Goal: Task Accomplishment & Management: Use online tool/utility

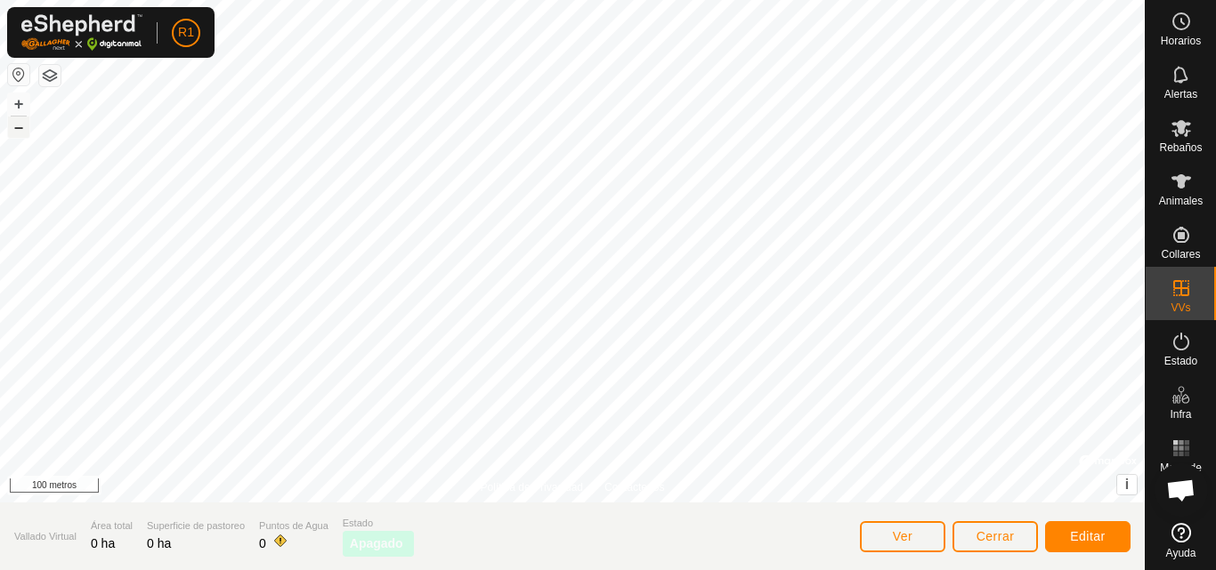
click at [28, 128] on button "–" at bounding box center [18, 127] width 21 height 21
click at [481, 0] on html "R1 Horarios Alertas Rebaños Animales Collares VVs Estado Infra Mapa de Calor Ay…" at bounding box center [608, 285] width 1216 height 570
click at [802, 549] on div "Política de Privacidad Contáctenos + – ⇧ i © Mapbox , © OpenStreetMap , Mejorar…" at bounding box center [572, 285] width 1144 height 570
click at [19, 136] on div "+ –" at bounding box center [18, 116] width 23 height 46
click at [20, 129] on font "–" at bounding box center [18, 126] width 9 height 19
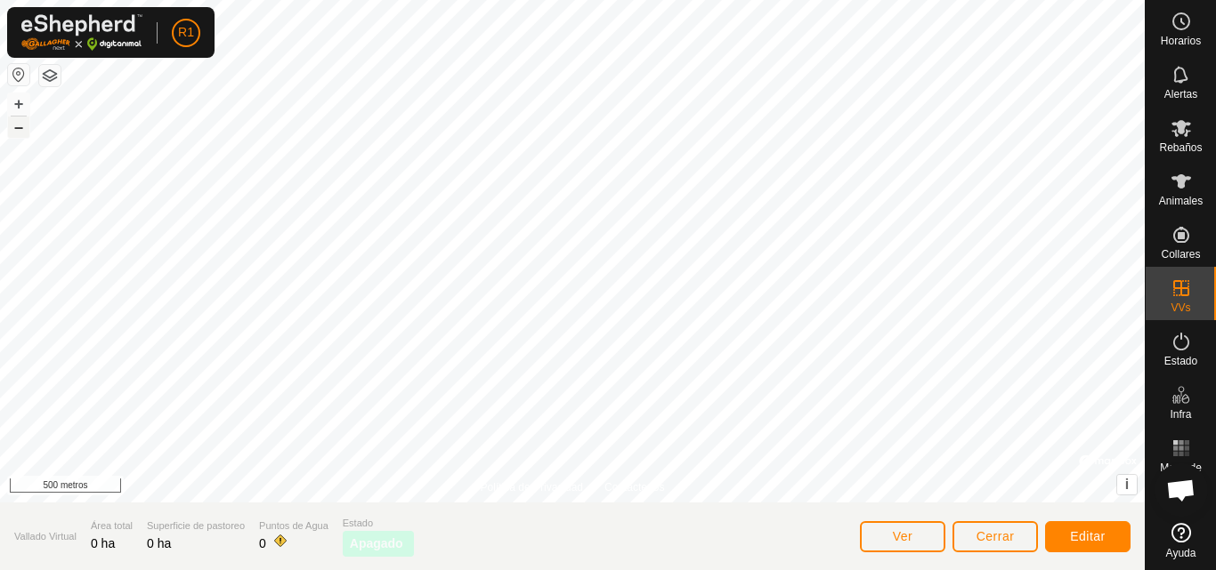
click at [11, 126] on button "–" at bounding box center [18, 127] width 21 height 21
click at [12, 103] on button "+" at bounding box center [18, 103] width 21 height 21
click at [22, 101] on font "+" at bounding box center [19, 103] width 10 height 19
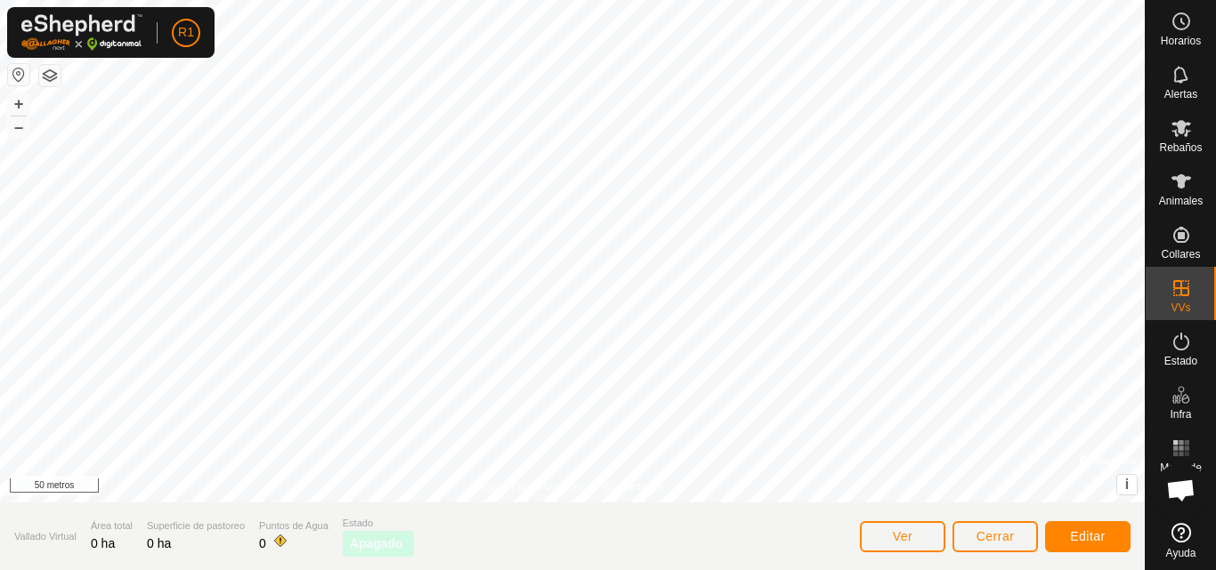
click at [552, 570] on html "R1 Horarios Alertas Rebaños Animales Collares VVs Estado Infra Mapa de Calor Ay…" at bounding box center [608, 285] width 1216 height 570
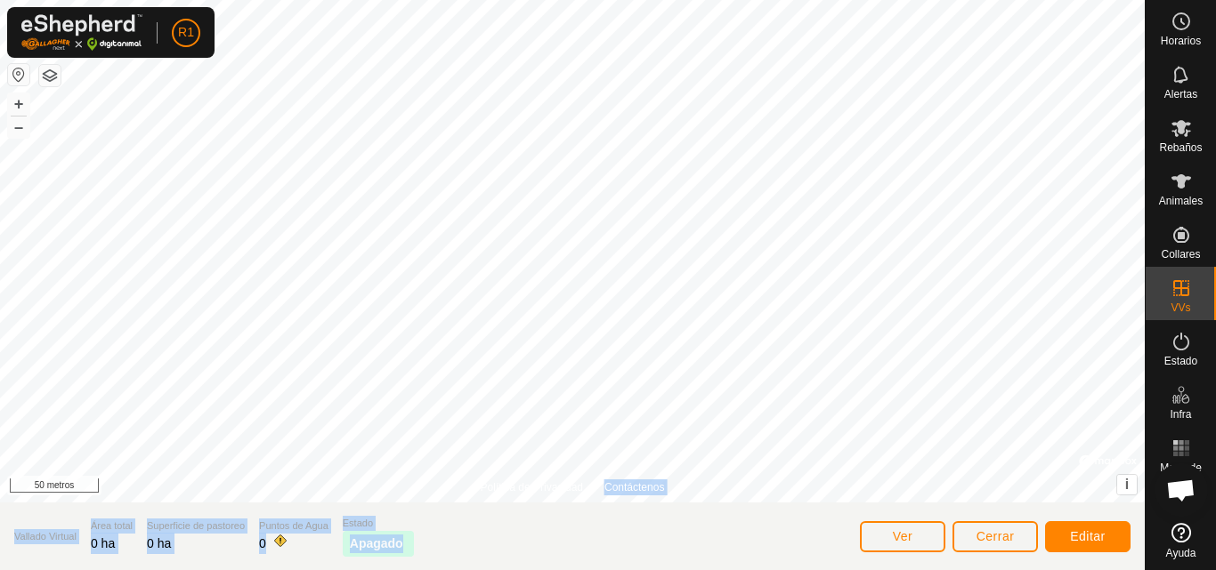
drag, startPoint x: 586, startPoint y: 484, endPoint x: 650, endPoint y: 605, distance: 136.9
click at [650, 570] on html "R1 Horarios Alertas Rebaños Animales Collares VVs Estado Infra Mapa de Calor Ay…" at bounding box center [608, 285] width 1216 height 570
click at [22, 129] on font "–" at bounding box center [18, 126] width 9 height 19
click at [577, 542] on section "Vallado Virtual Área total 0 ha Superficie de pastoreo 0 ha Puntos de Agua 0 Es…" at bounding box center [572, 537] width 1144 height 68
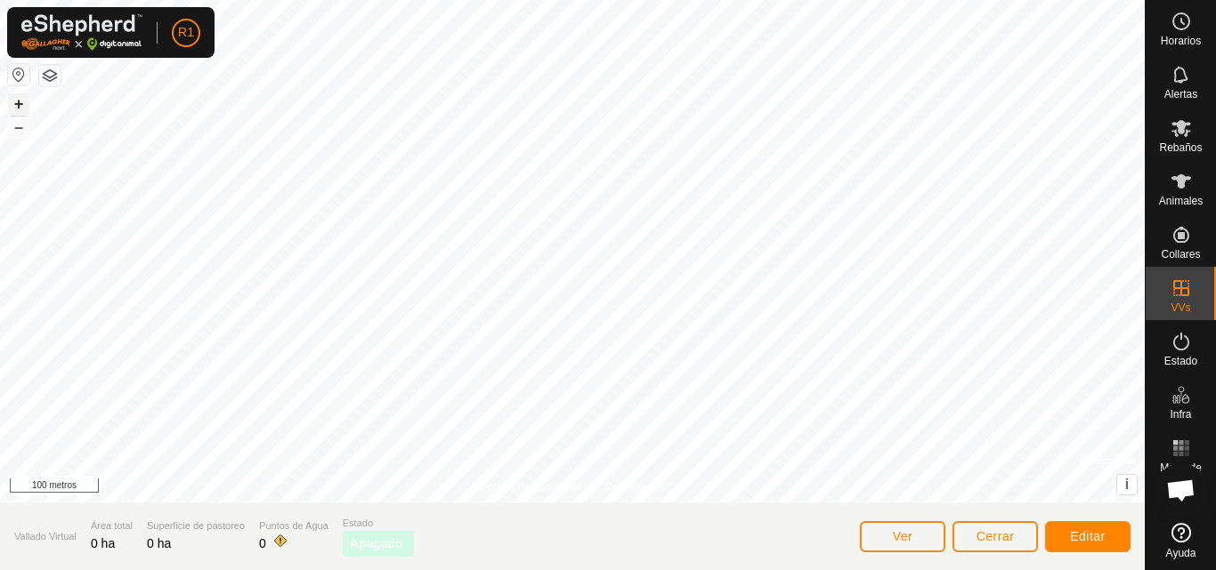
click at [17, 101] on font "+" at bounding box center [19, 103] width 10 height 19
click at [623, 503] on div "Política de Privacidad Contáctenos + – ⇧ i © Mapbox , © OpenStreetMap , Mejorar…" at bounding box center [572, 285] width 1144 height 570
click at [14, 135] on font "–" at bounding box center [18, 126] width 9 height 19
click at [12, 110] on button "+" at bounding box center [18, 103] width 21 height 21
click at [14, 125] on font "–" at bounding box center [18, 126] width 9 height 19
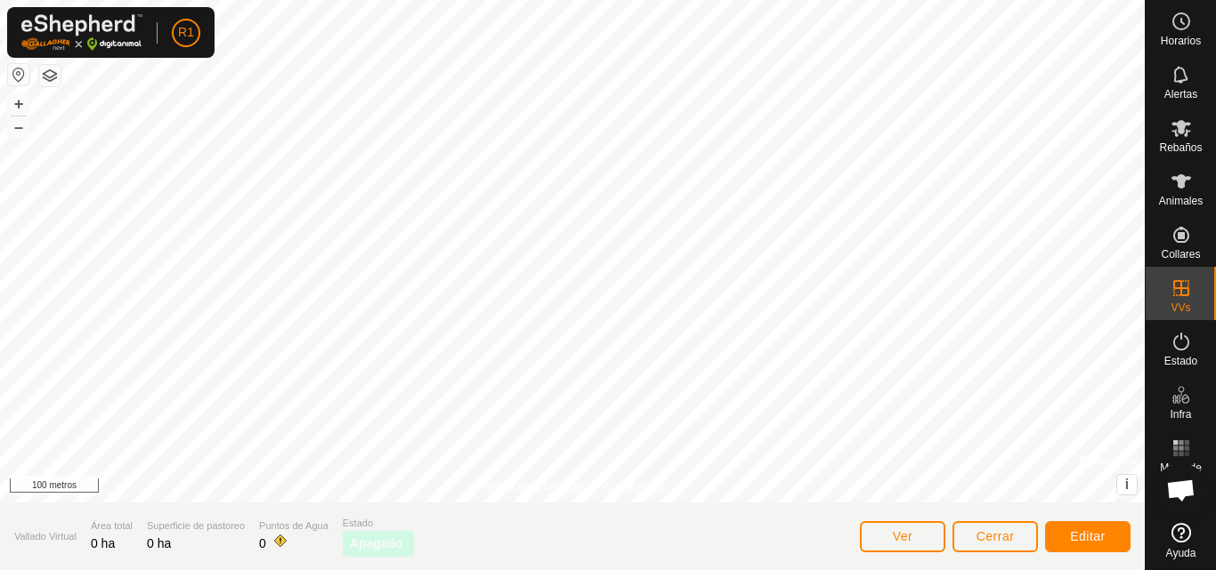
click at [559, 0] on html "R1 Horarios Alertas Rebaños Animales Collares VVs Estado Infra Mapa de Calor Ay…" at bounding box center [608, 285] width 1216 height 570
click at [20, 101] on font "+" at bounding box center [19, 103] width 10 height 19
click at [20, 130] on font "–" at bounding box center [18, 126] width 9 height 19
click at [11, 100] on button "+" at bounding box center [18, 103] width 21 height 21
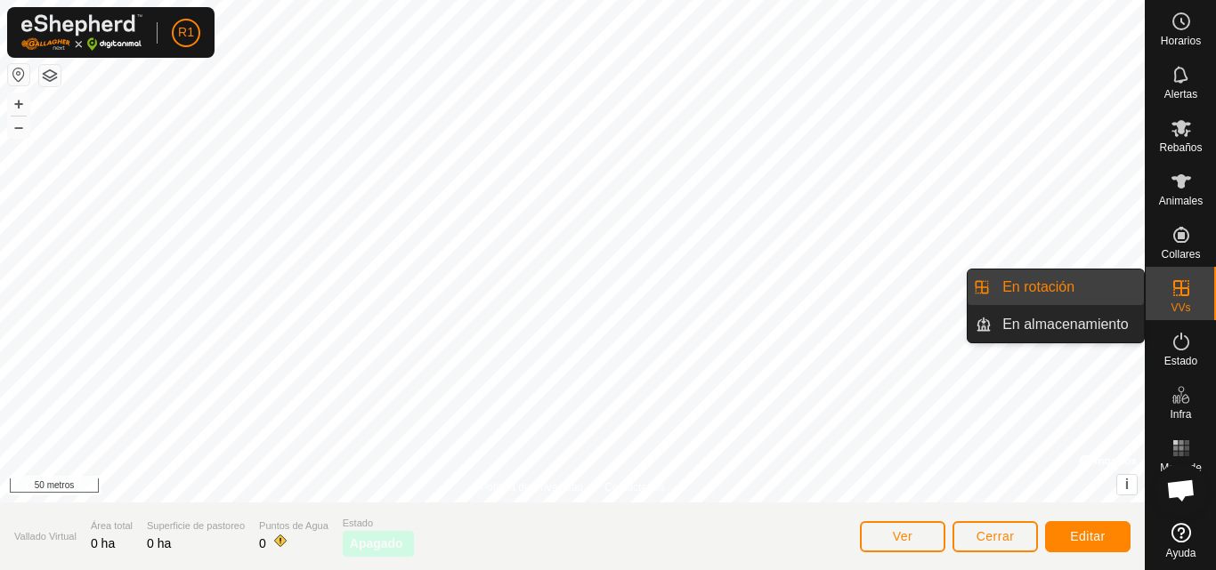
click at [1090, 280] on link "En rotación" at bounding box center [1067, 288] width 152 height 36
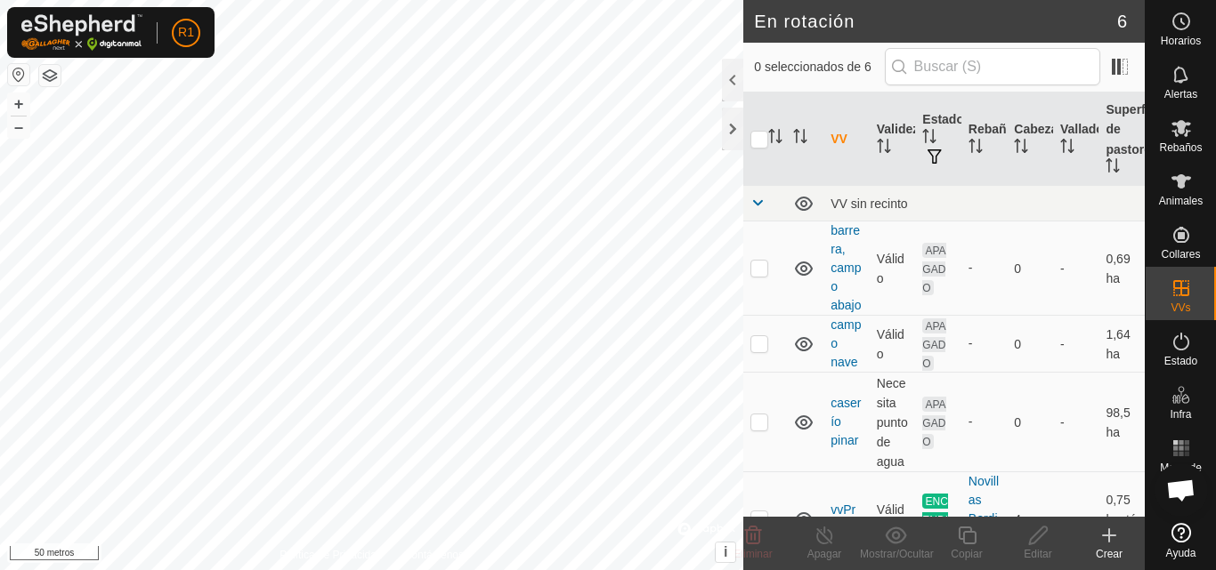
click at [1107, 553] on font "Crear" at bounding box center [1108, 554] width 27 height 12
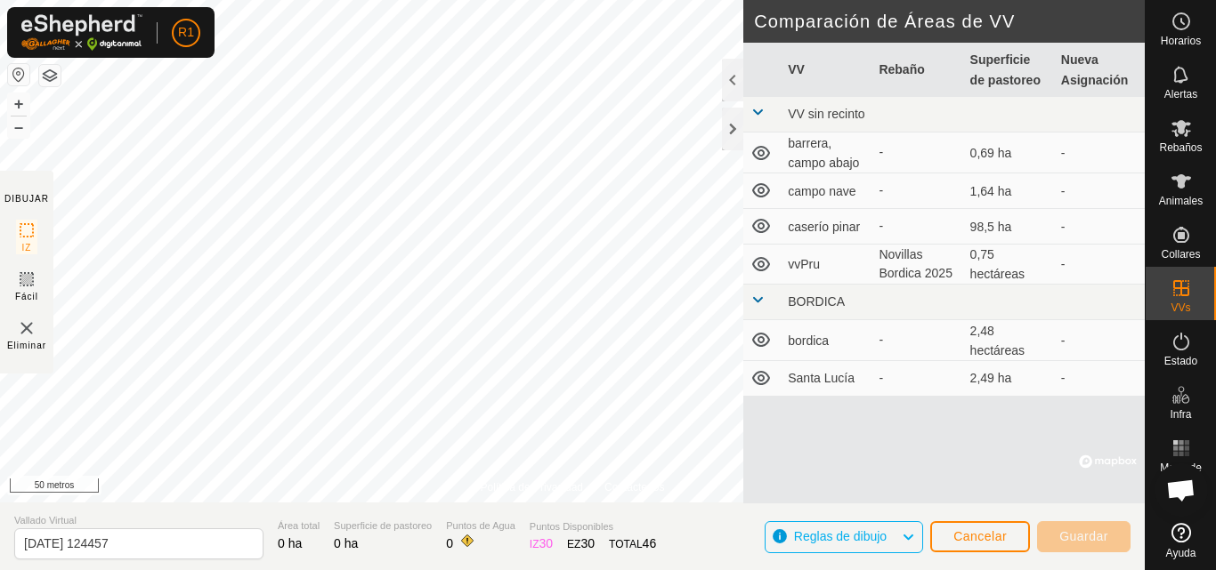
click at [480, 517] on div "Política de Privacidad Contáctenos + – ⇧ i © Mapbox , © OpenStreetMap , Mejorar…" at bounding box center [572, 285] width 1144 height 570
click at [21, 130] on font "–" at bounding box center [18, 126] width 9 height 19
click at [16, 130] on font "–" at bounding box center [18, 126] width 9 height 19
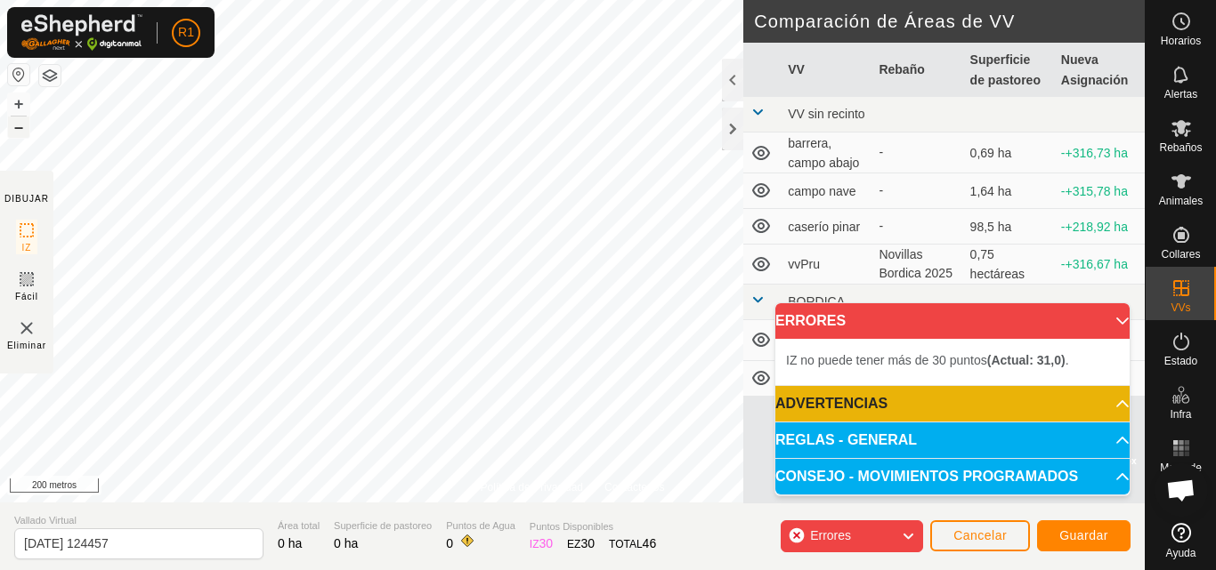
click at [14, 132] on font "–" at bounding box center [18, 126] width 9 height 19
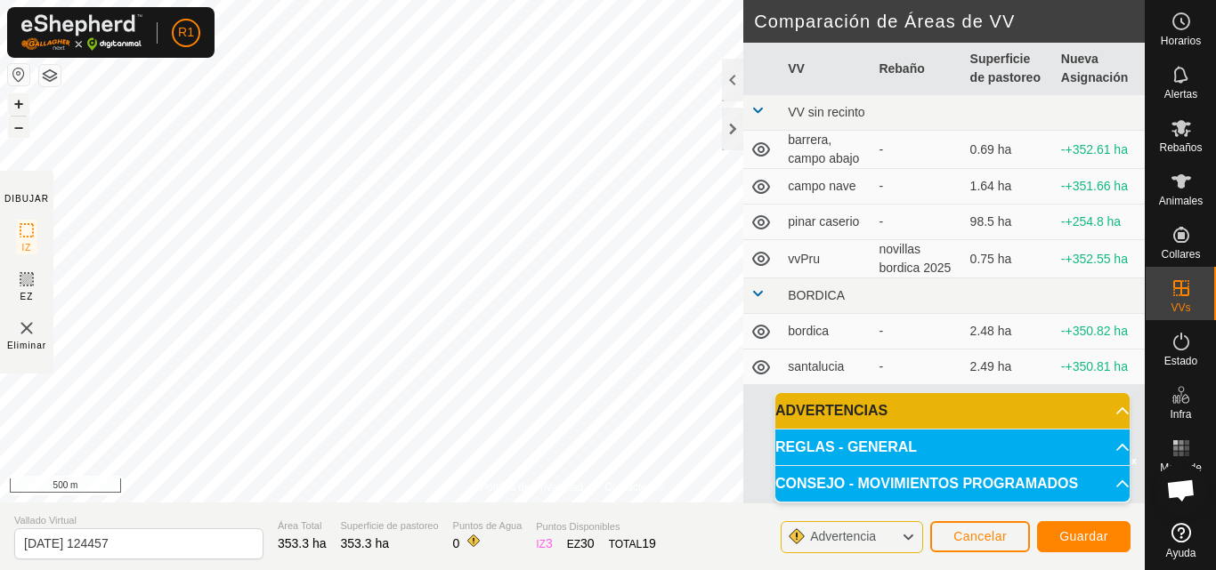
click at [20, 108] on button "+" at bounding box center [18, 103] width 21 height 21
click at [12, 96] on button "+" at bounding box center [18, 103] width 21 height 21
click at [19, 98] on button "+" at bounding box center [18, 103] width 21 height 21
click at [12, 97] on button "+" at bounding box center [18, 103] width 21 height 21
click at [18, 125] on button "–" at bounding box center [18, 127] width 21 height 21
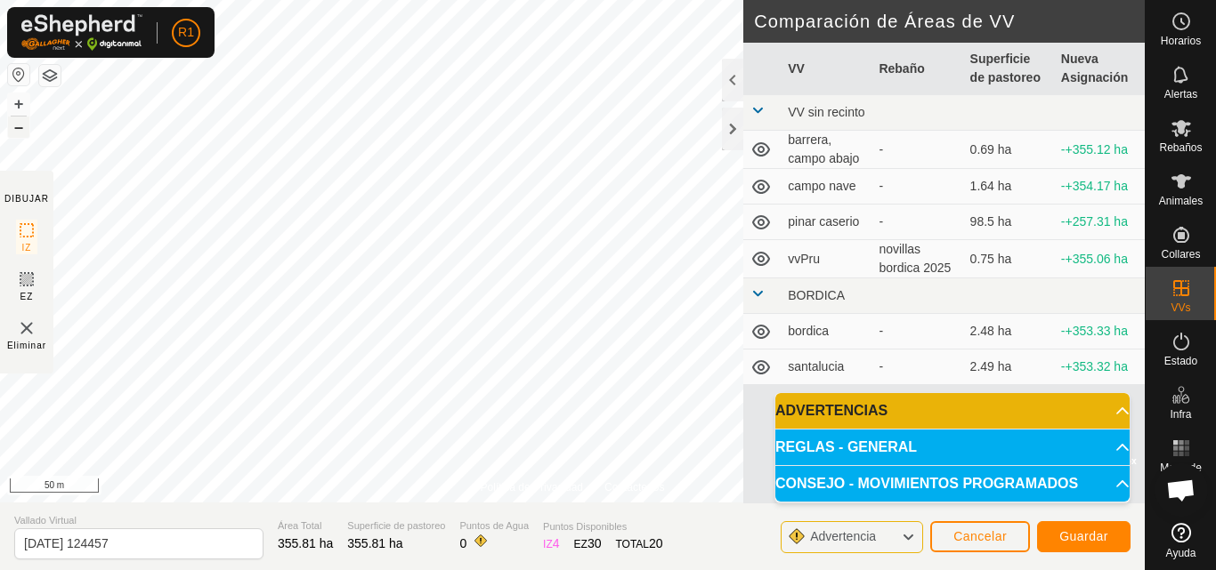
click at [12, 136] on button "–" at bounding box center [18, 127] width 21 height 21
click at [17, 127] on button "–" at bounding box center [18, 127] width 21 height 21
click at [12, 126] on button "–" at bounding box center [18, 127] width 21 height 21
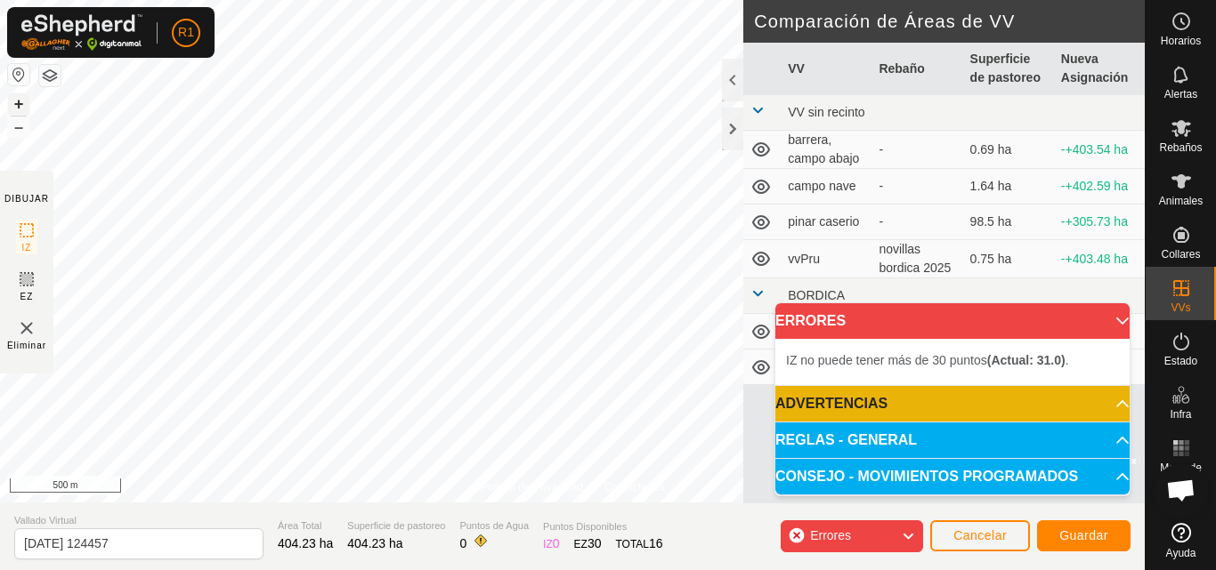
click at [19, 107] on button "+" at bounding box center [18, 103] width 21 height 21
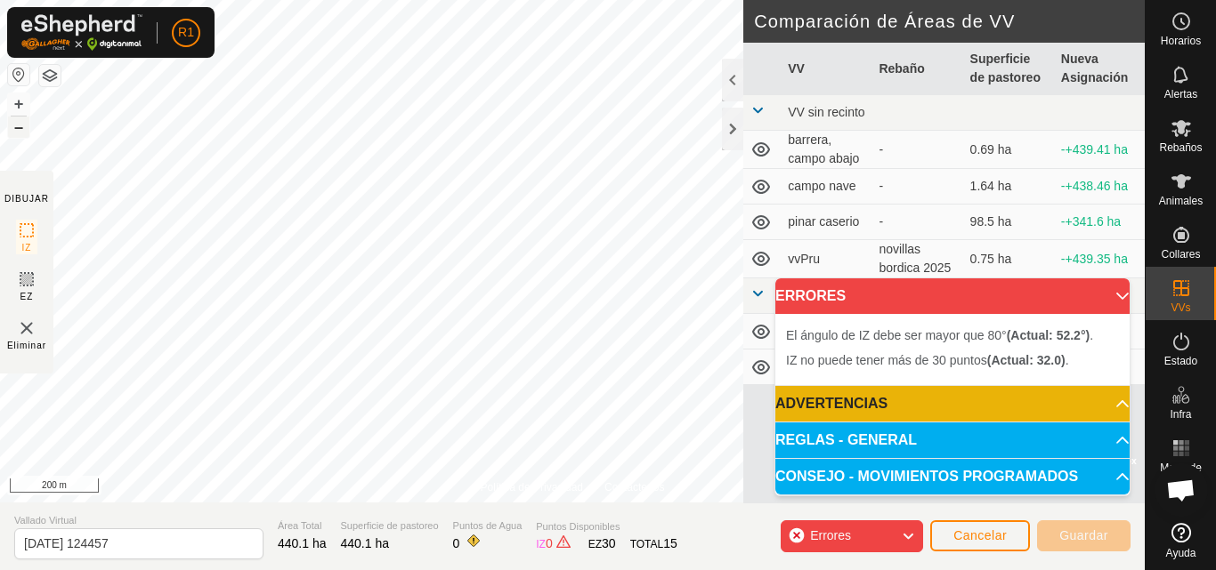
click at [23, 126] on button "–" at bounding box center [18, 127] width 21 height 21
click at [12, 105] on button "+" at bounding box center [18, 103] width 21 height 21
click at [21, 102] on button "+" at bounding box center [18, 103] width 21 height 21
click at [21, 127] on button "–" at bounding box center [18, 127] width 21 height 21
click at [17, 131] on button "–" at bounding box center [18, 127] width 21 height 21
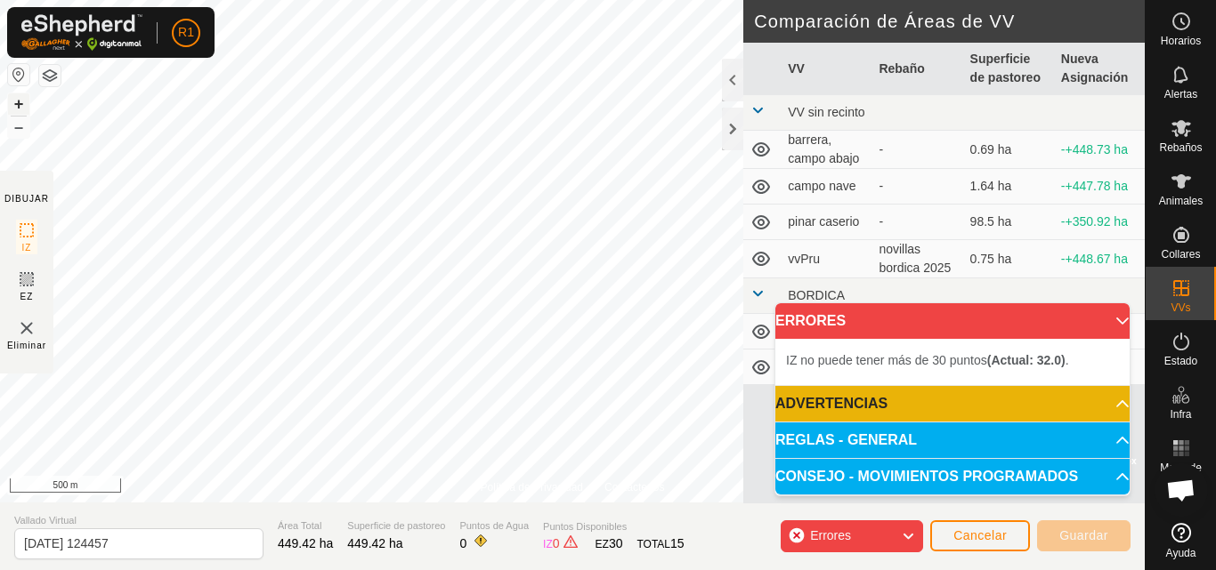
click at [18, 99] on button "+" at bounding box center [18, 103] width 21 height 21
click at [19, 105] on button "+" at bounding box center [18, 103] width 21 height 21
click at [20, 130] on button "–" at bounding box center [18, 127] width 21 height 21
click at [18, 131] on button "–" at bounding box center [18, 127] width 21 height 21
click at [15, 131] on button "–" at bounding box center [18, 127] width 21 height 21
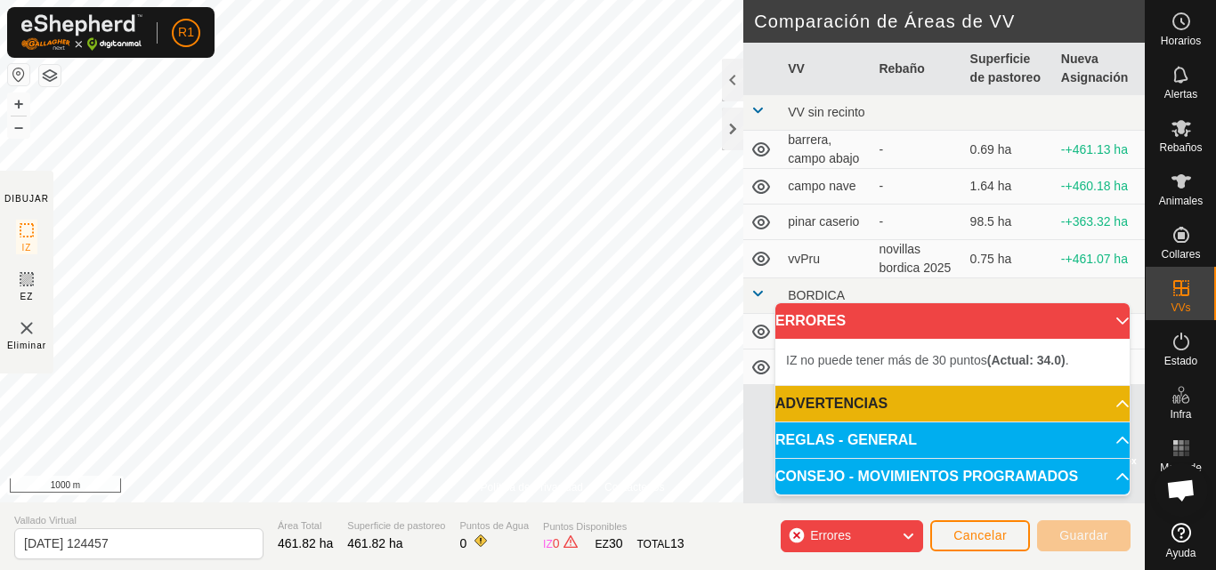
click at [917, 351] on li "IZ no puede tener más de 30 puntos (Actual: 34.0) ." at bounding box center [952, 360] width 333 height 21
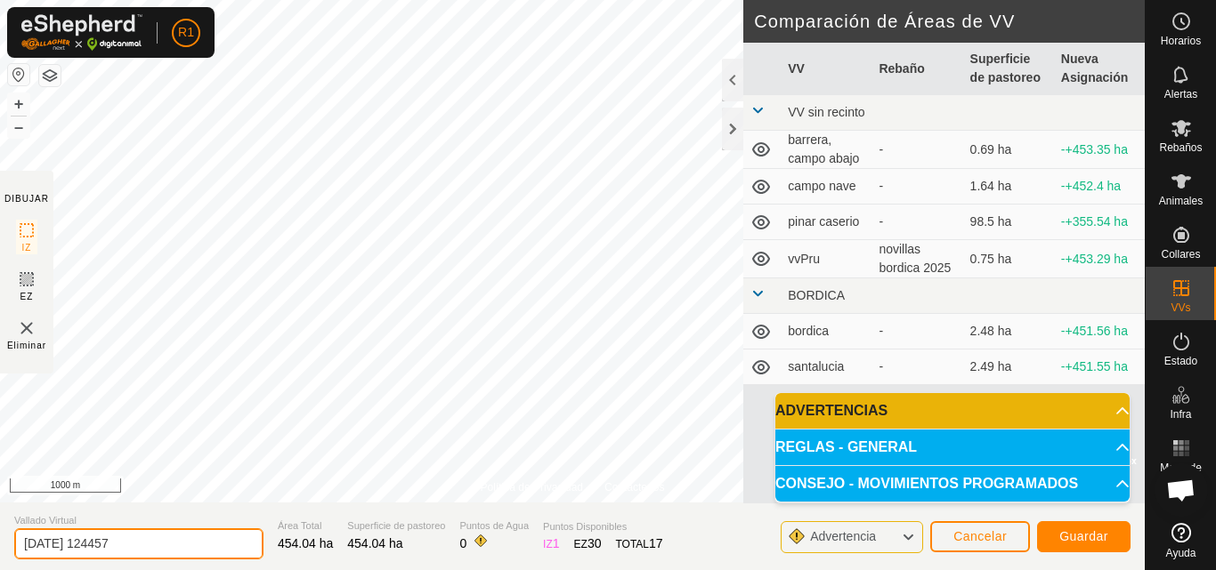
click at [230, 540] on input "[DATE] 124457" at bounding box center [138, 544] width 249 height 31
type input "2"
type input "txares"
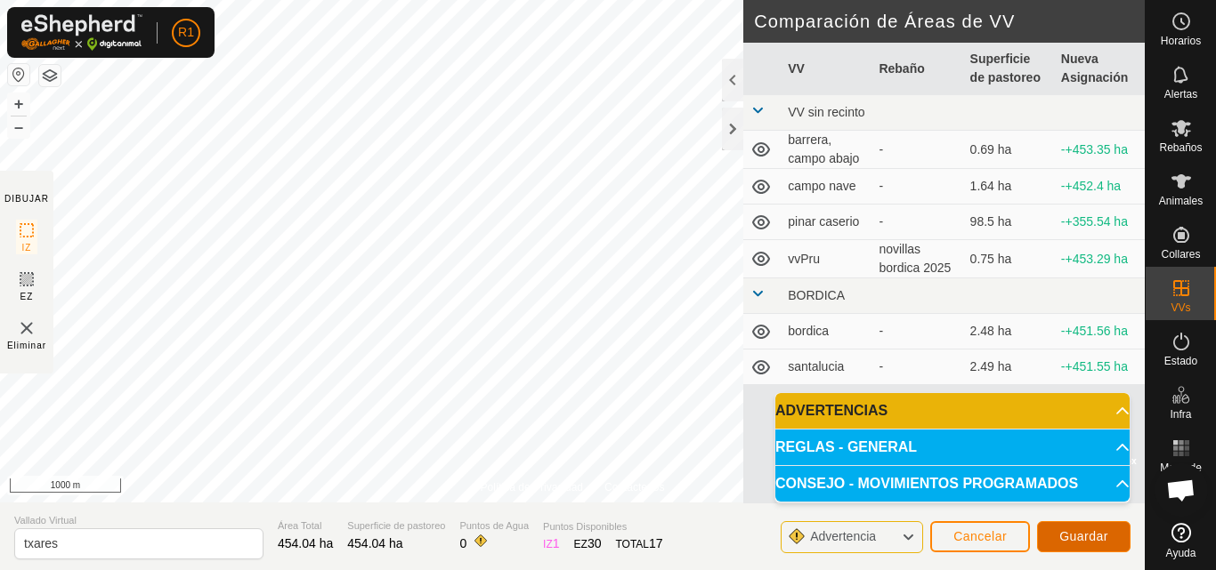
click at [1073, 547] on button "Guardar" at bounding box center [1083, 536] width 93 height 31
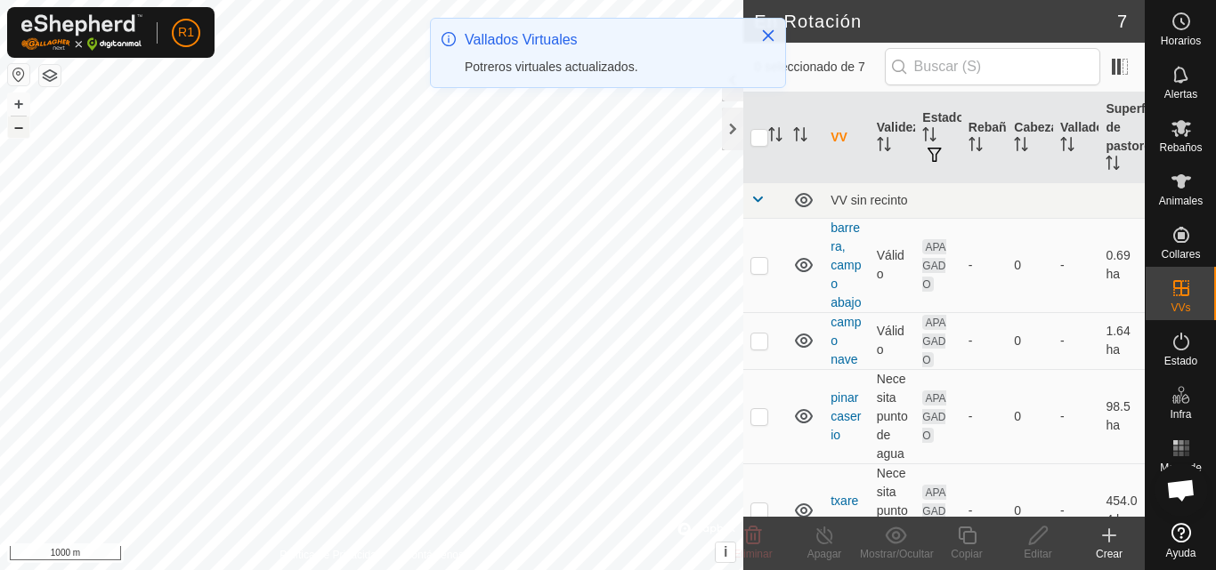
click at [14, 133] on button "–" at bounding box center [18, 127] width 21 height 21
